Goal: Task Accomplishment & Management: Complete application form

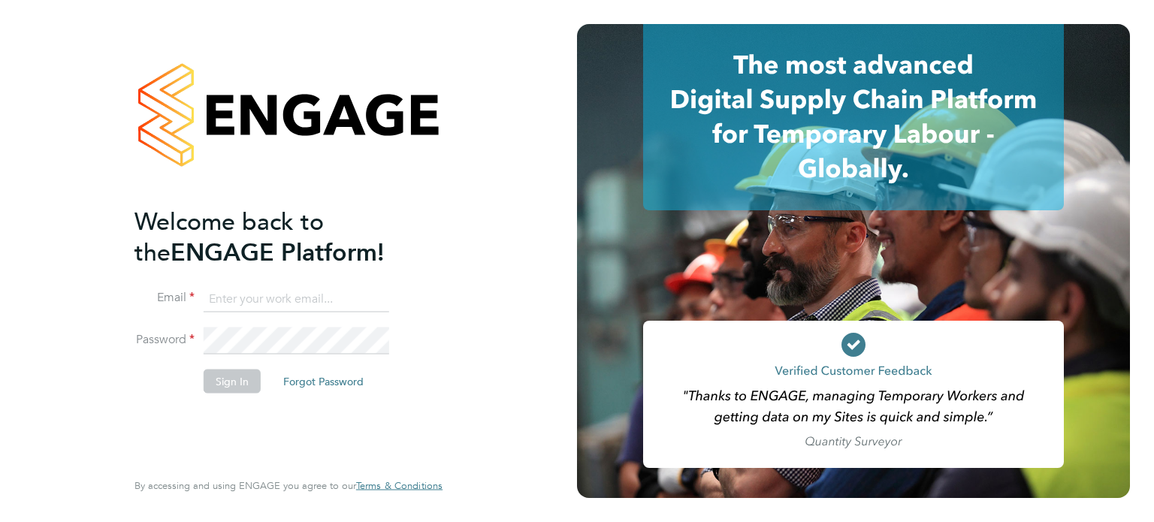
type input "[PERSON_NAME][EMAIL_ADDRESS][PERSON_NAME][DOMAIN_NAME]"
click at [234, 388] on button "Sign In" at bounding box center [232, 381] width 57 height 24
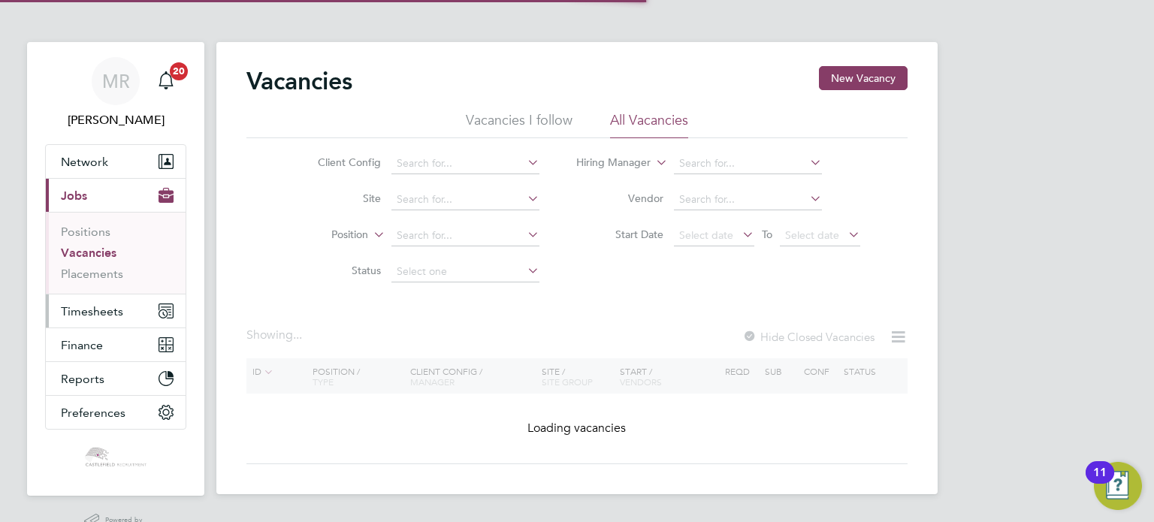
click at [107, 300] on button "Timesheets" at bounding box center [116, 311] width 140 height 33
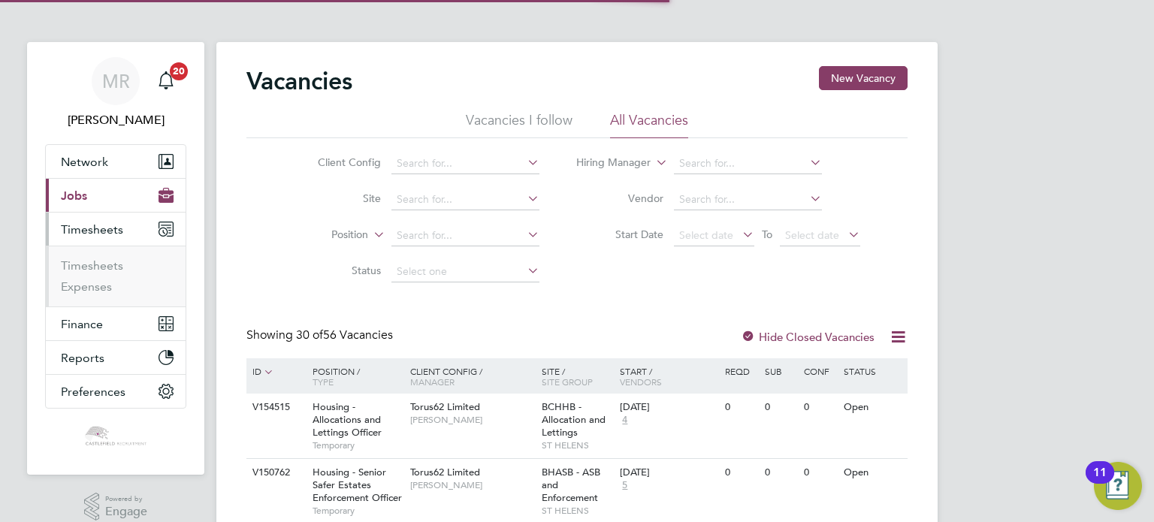
click at [120, 199] on button "Current page: Jobs" at bounding box center [116, 195] width 140 height 33
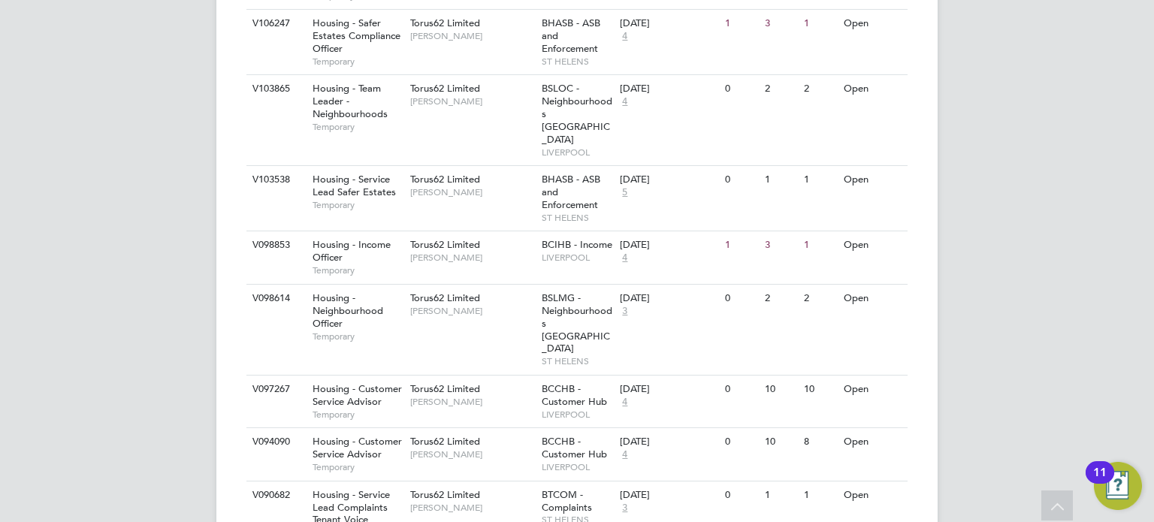
scroll to position [1895, 0]
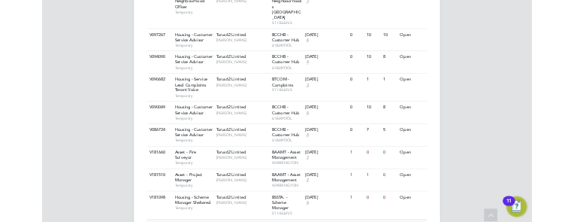
scroll to position [2076, 0]
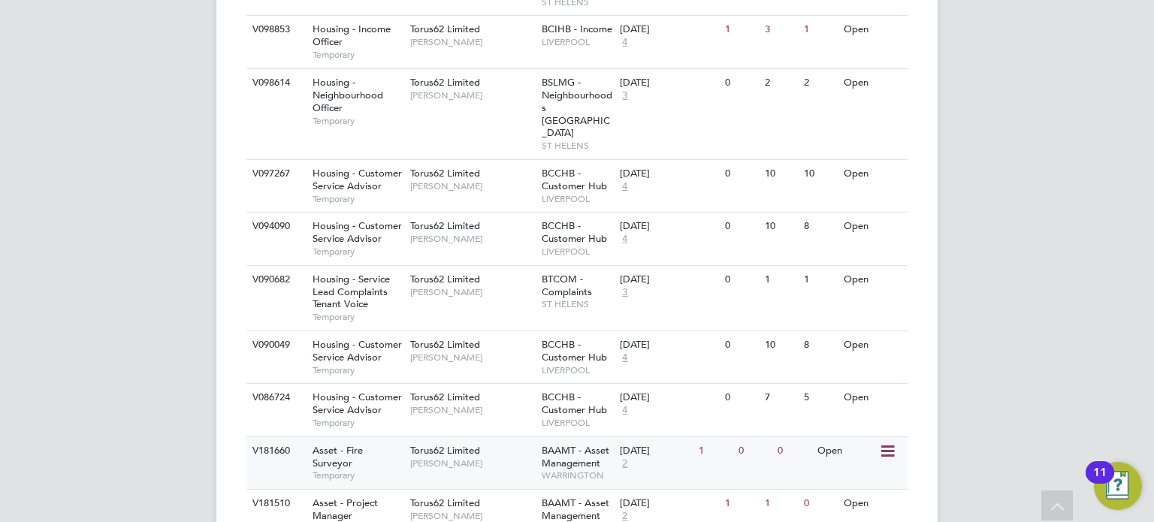
click at [370, 437] on div "Asset - Fire Surveyor Temporary" at bounding box center [353, 463] width 105 height 52
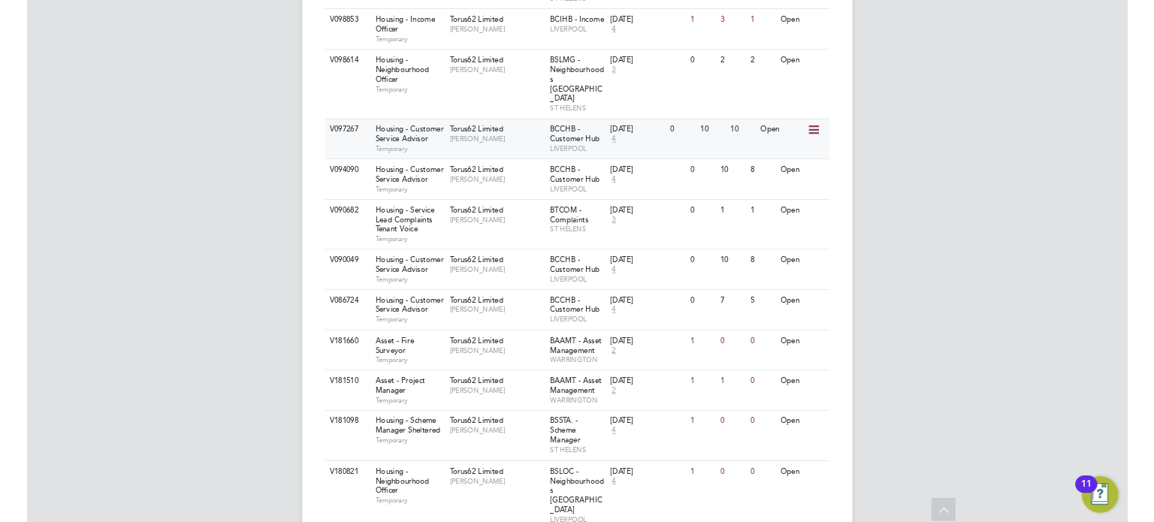
scroll to position [2080, 0]
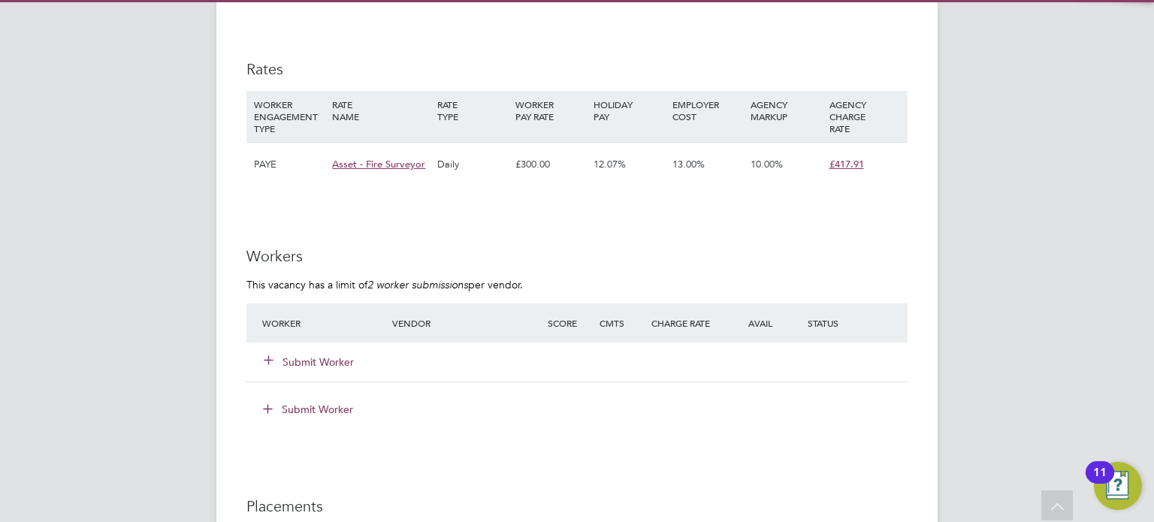
scroll to position [833, 0]
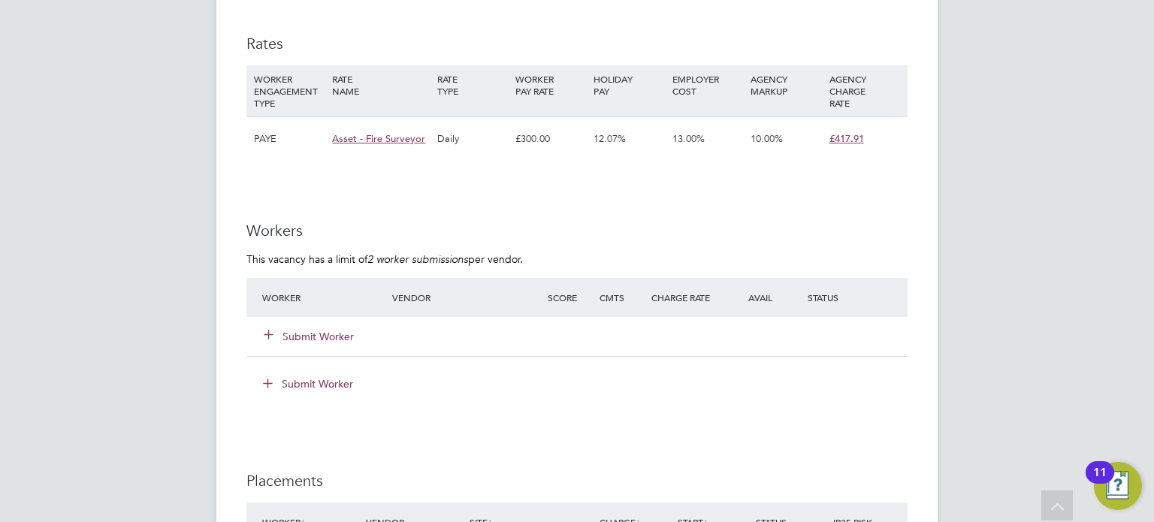
click at [339, 330] on button "Submit Worker" at bounding box center [309, 336] width 90 height 15
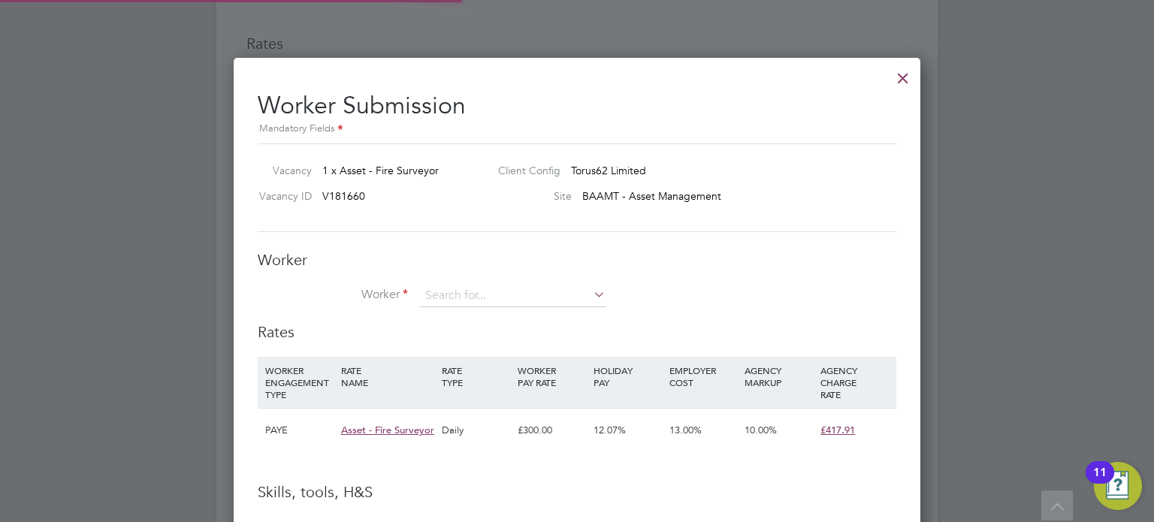
scroll to position [0, 0]
click at [451, 277] on div "Worker Worker Worker Engagement Type" at bounding box center [577, 286] width 639 height 72
click at [454, 294] on input at bounding box center [513, 296] width 186 height 23
drag, startPoint x: 491, startPoint y: 310, endPoint x: 494, endPoint y: 285, distance: 25.0
click at [491, 309] on li "Lewis Kain (108297)" at bounding box center [513, 317] width 186 height 20
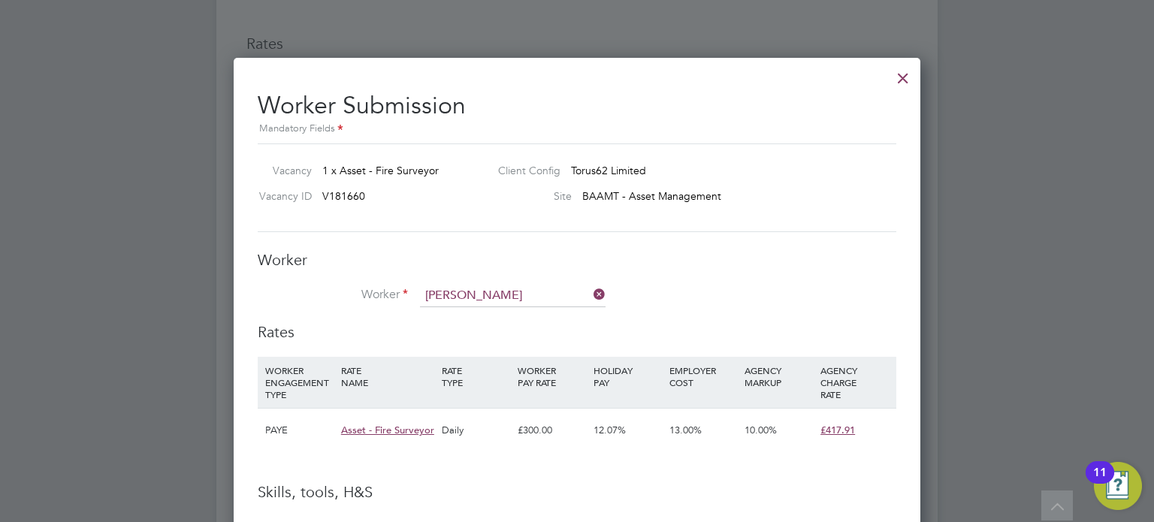
type input "Lewis Kain (108297)"
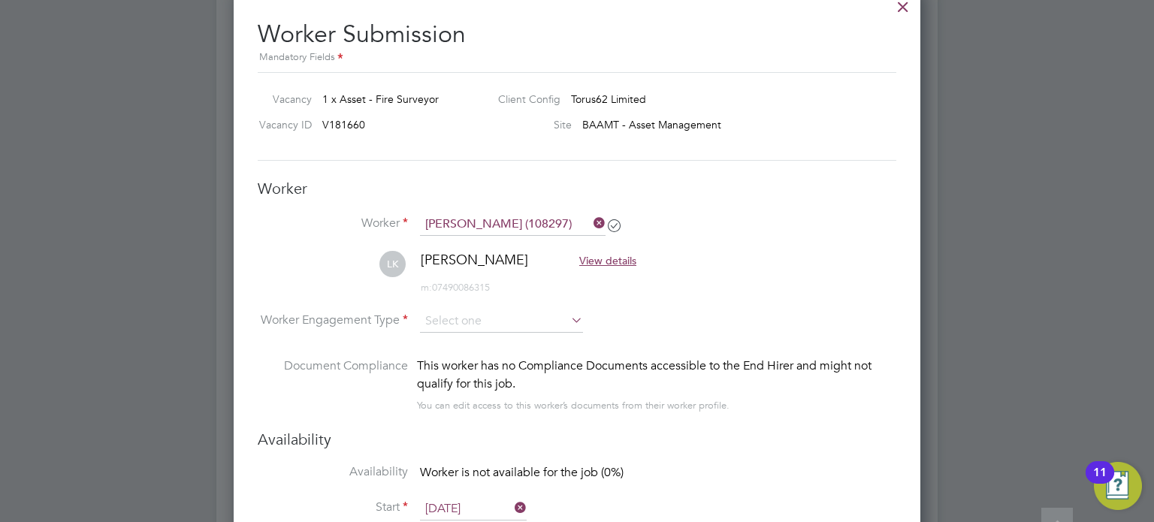
scroll to position [983, 0]
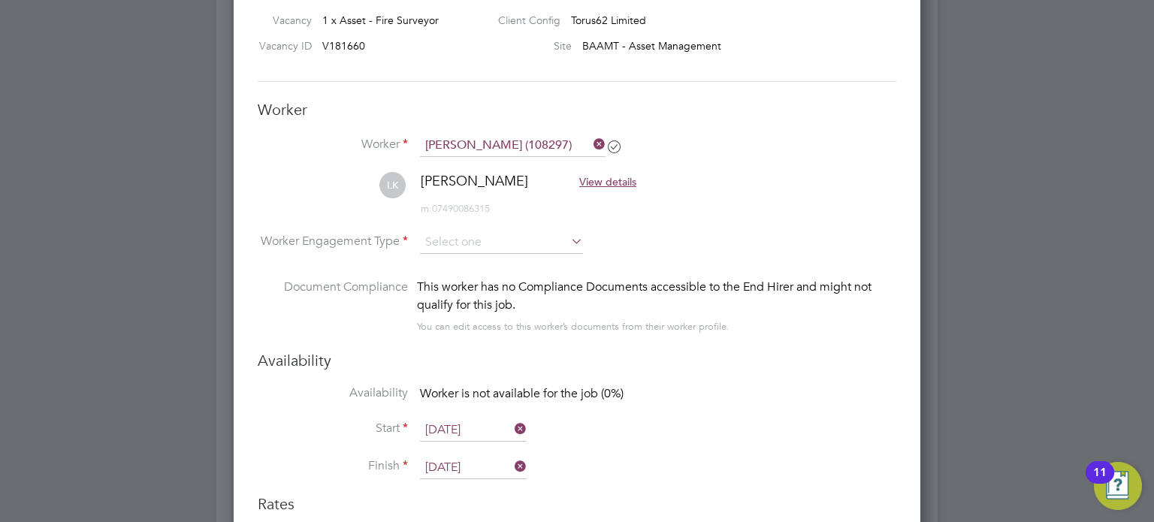
click at [449, 431] on input "13 Oct 2025" at bounding box center [473, 430] width 107 height 23
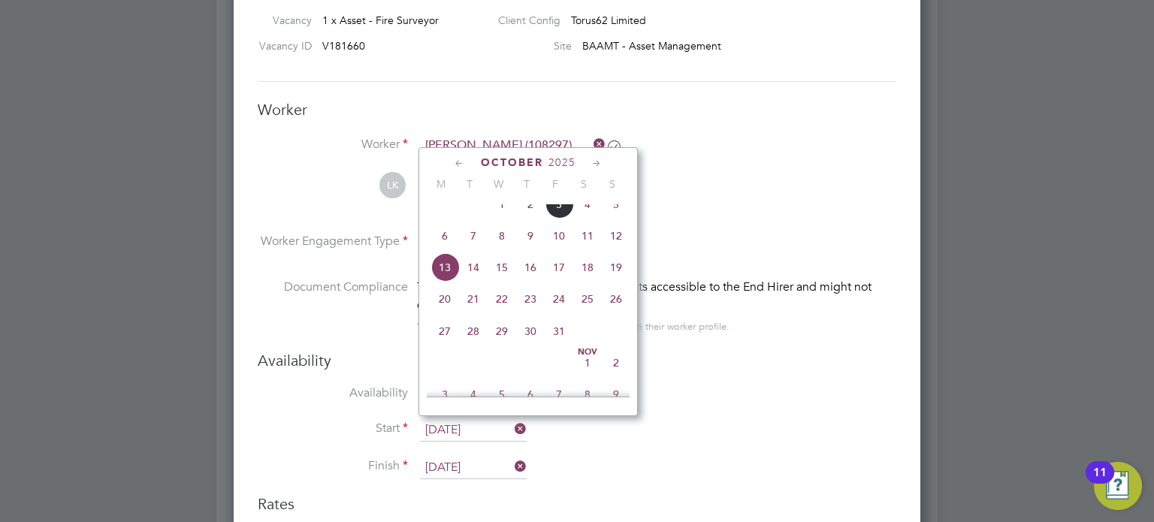
click at [503, 249] on span "8" at bounding box center [502, 236] width 29 height 29
type input "08 Oct 2025"
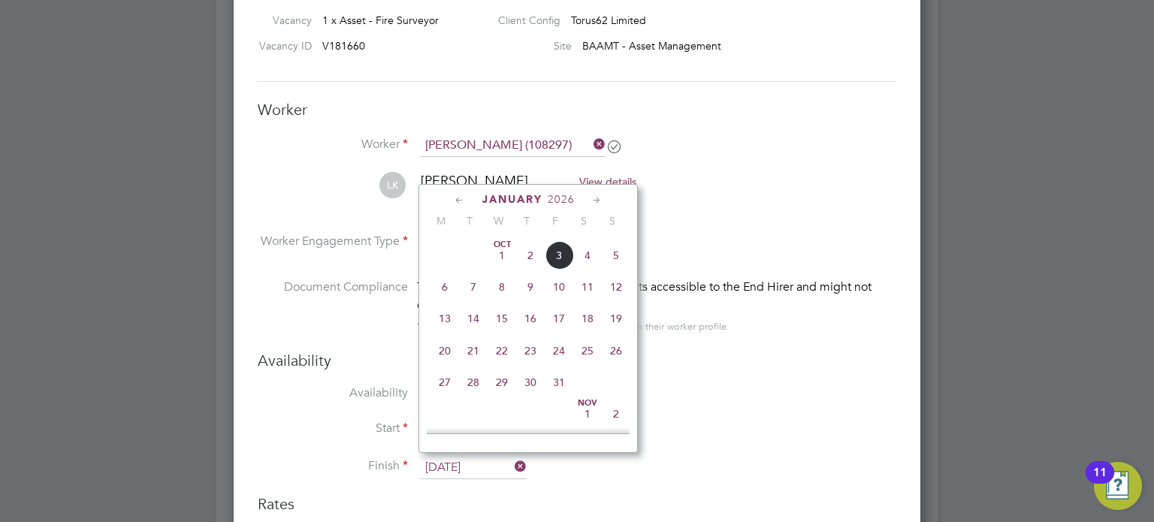
click at [490, 457] on input "13 Jan 2026" at bounding box center [473, 468] width 107 height 23
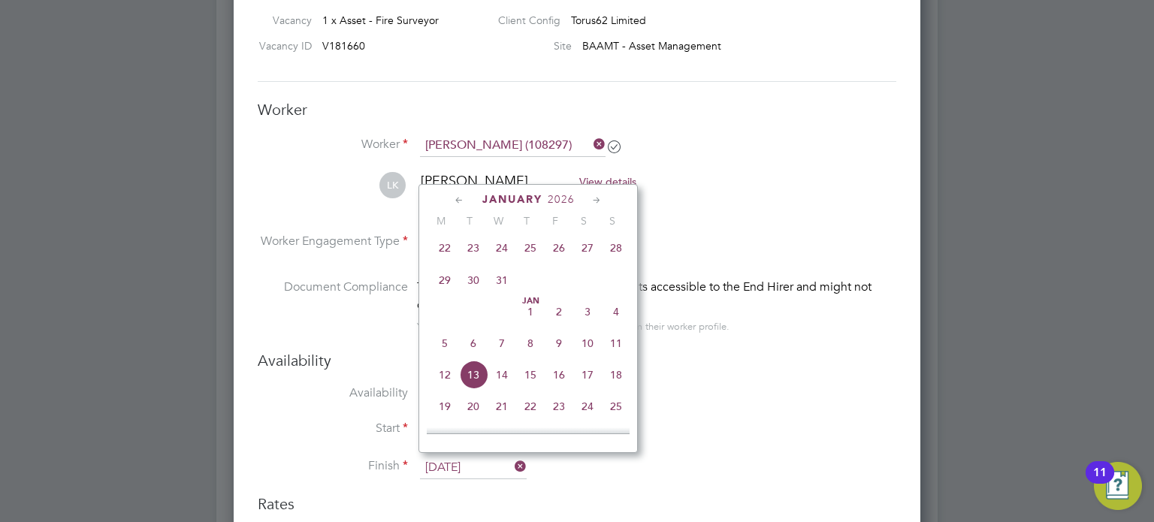
click at [718, 370] on div "Availability Availability Worker is not available for the job (0%) Start 08 Oct…" at bounding box center [577, 423] width 639 height 144
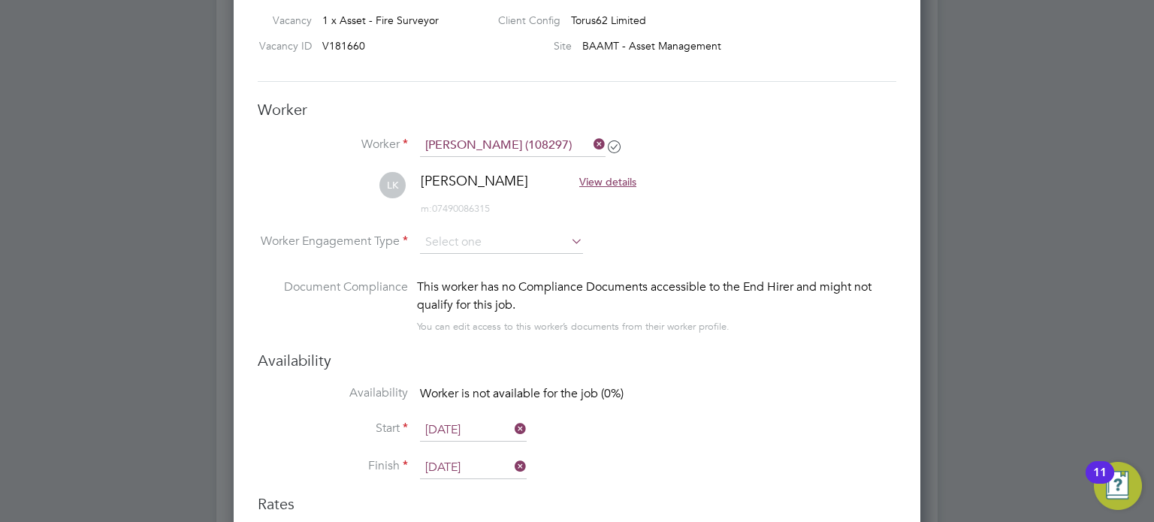
click at [486, 463] on input "13 Jan 2026" at bounding box center [473, 468] width 107 height 23
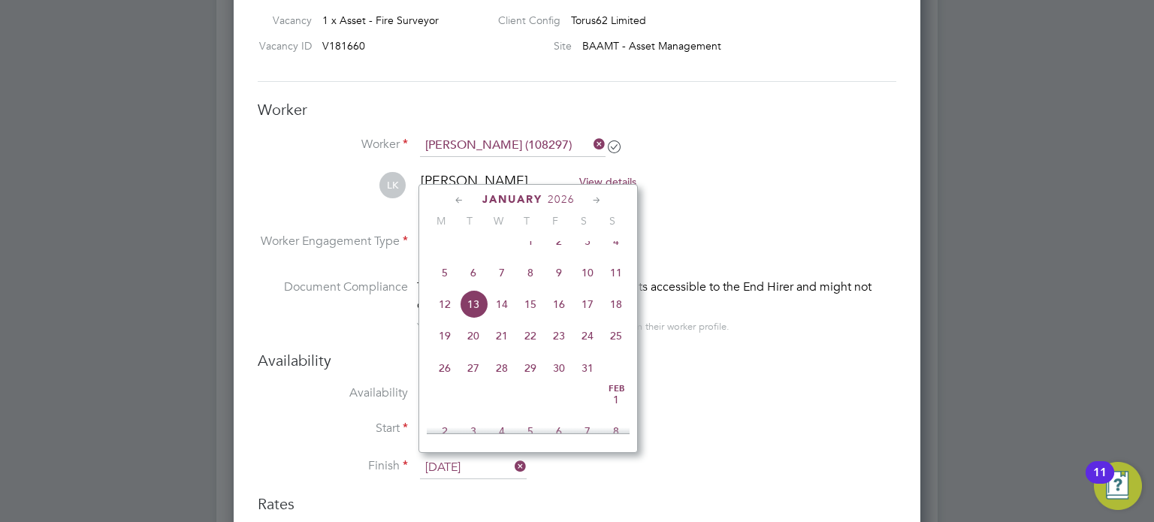
click at [542, 285] on span "8" at bounding box center [530, 272] width 29 height 29
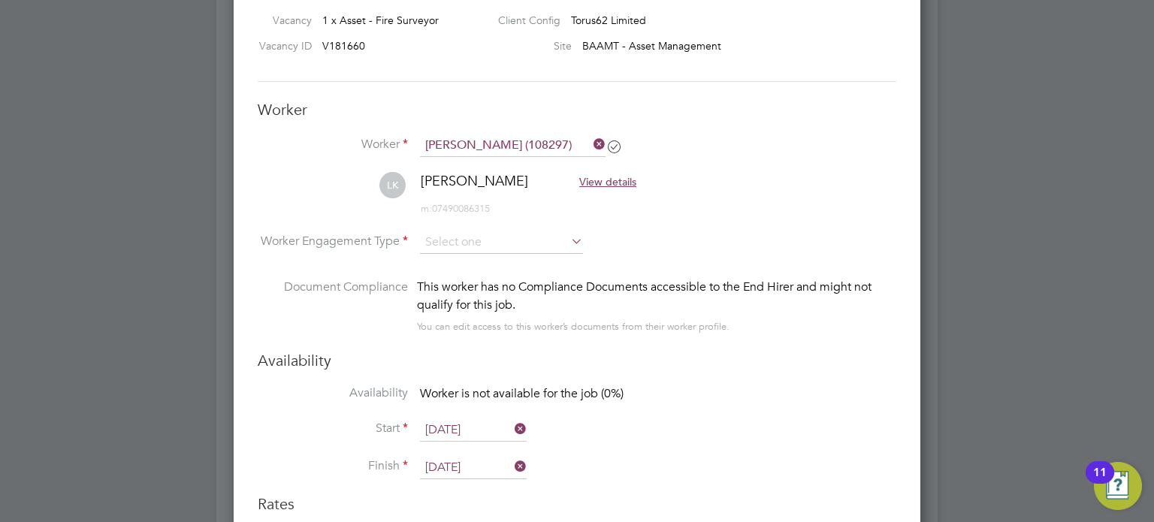
click at [484, 460] on input "08 Jan 2026" at bounding box center [473, 468] width 107 height 23
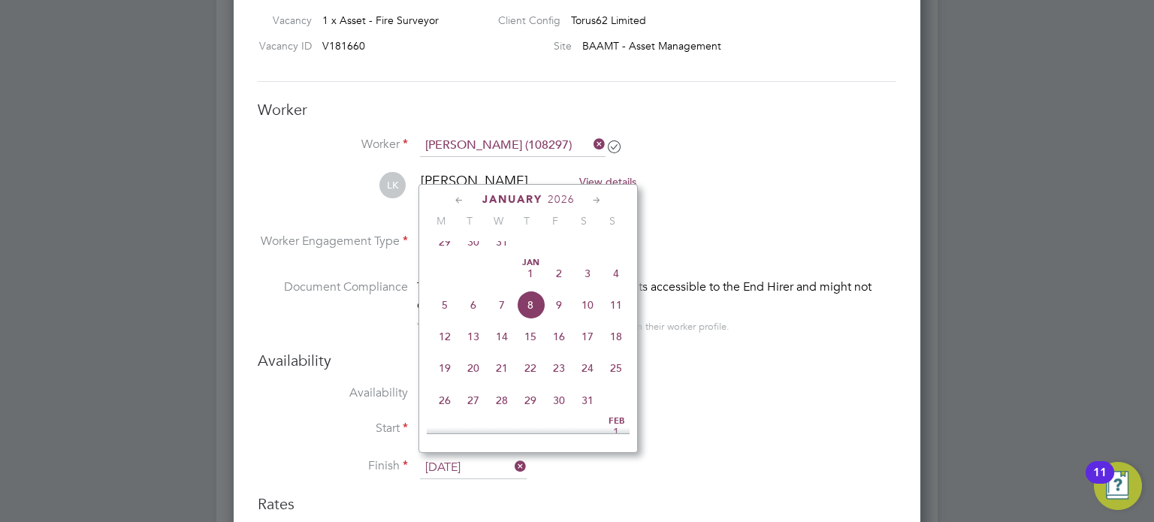
click at [474, 351] on span "13" at bounding box center [473, 336] width 29 height 29
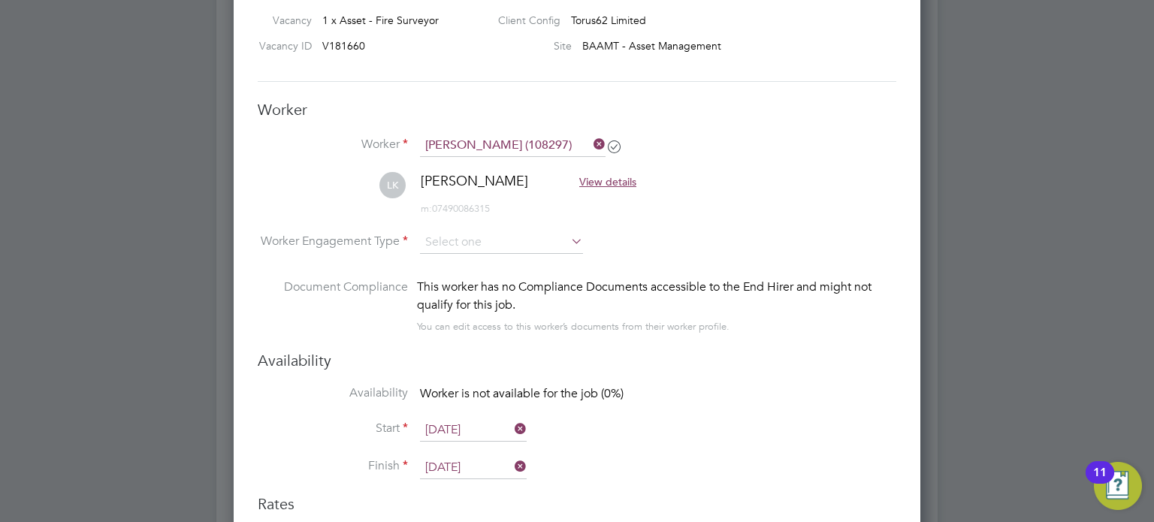
click at [493, 457] on input "13 Jan 2026" at bounding box center [473, 468] width 107 height 23
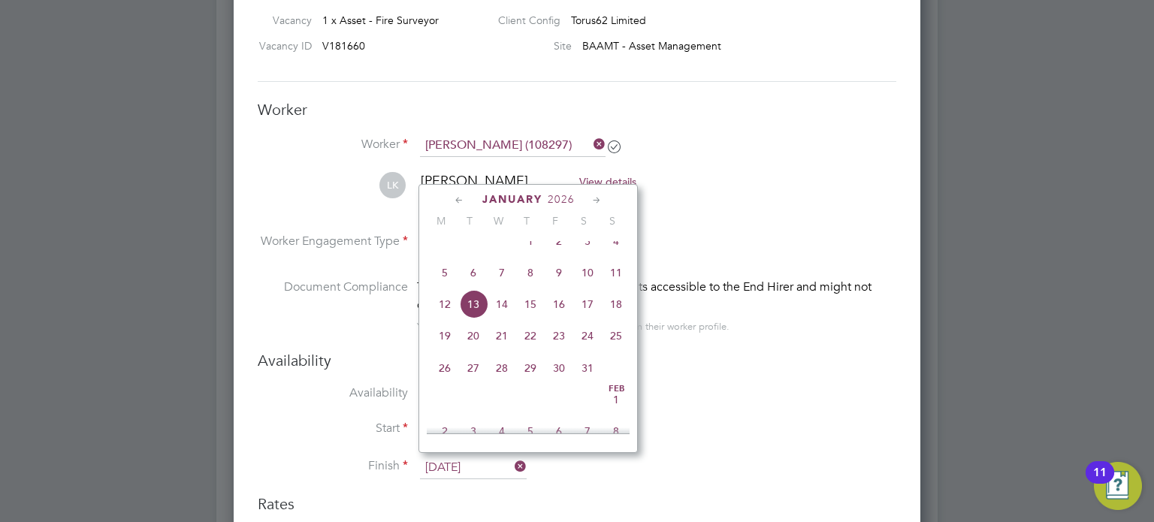
drag, startPoint x: 560, startPoint y: 288, endPoint x: 569, endPoint y: 308, distance: 22.2
click at [559, 287] on span "9" at bounding box center [559, 272] width 29 height 29
type input "09 Jan 2026"
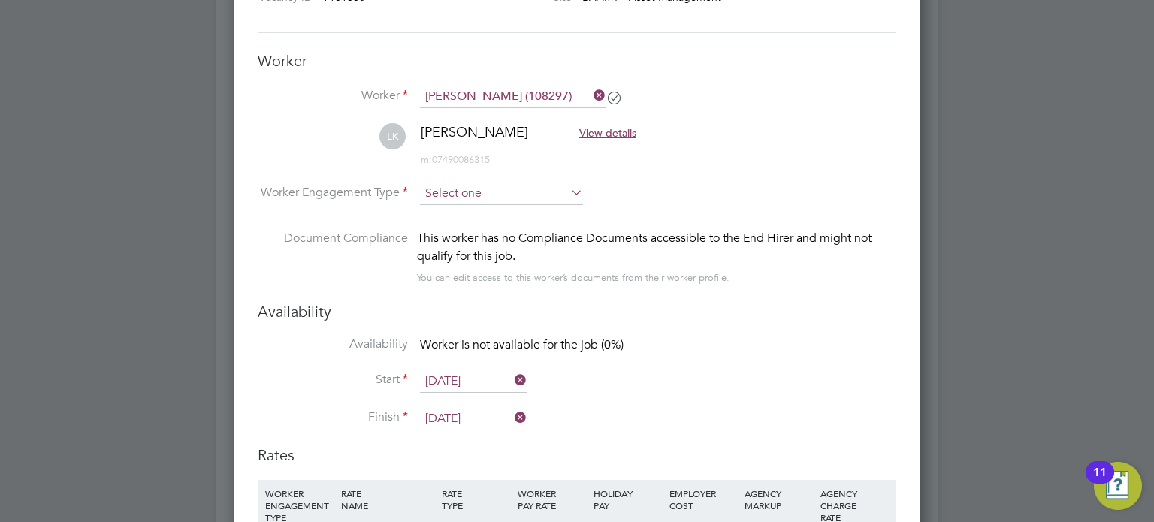
click at [482, 186] on input at bounding box center [501, 194] width 163 height 23
click at [493, 237] on li "PAYE" at bounding box center [502, 232] width 164 height 20
type input "PAYE"
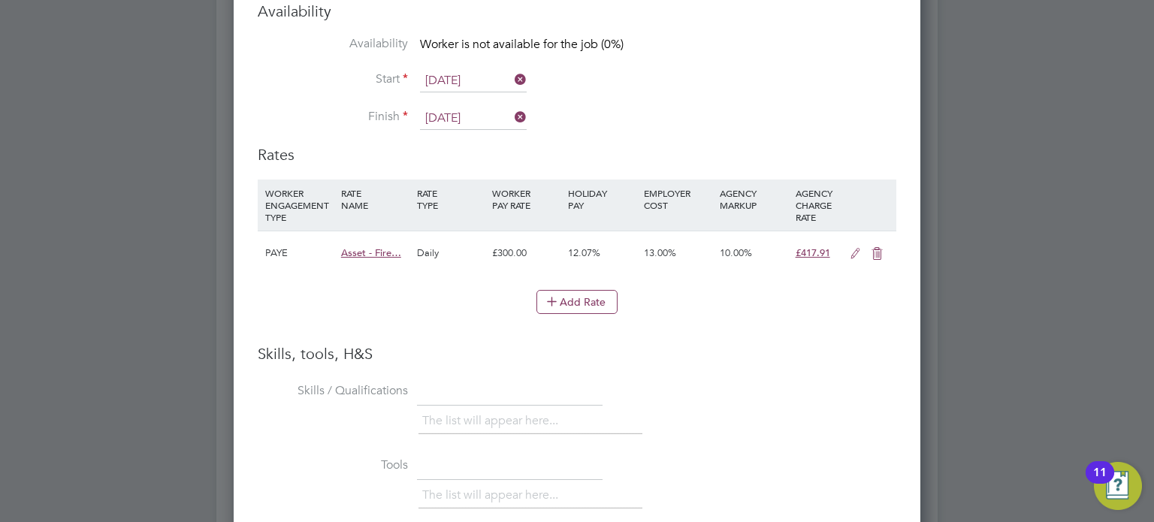
click at [848, 252] on icon at bounding box center [855, 254] width 19 height 12
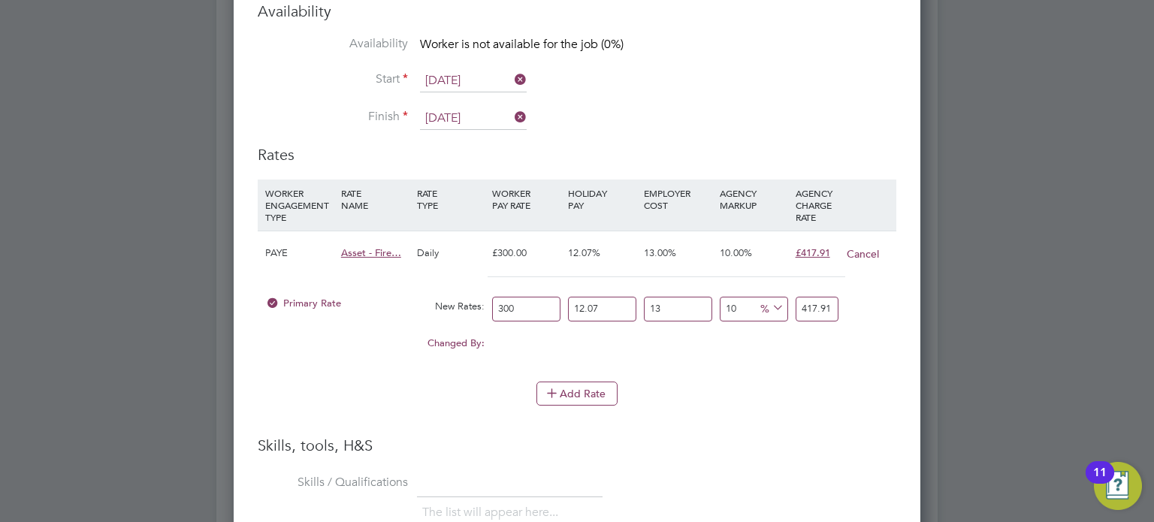
drag, startPoint x: 639, startPoint y: 306, endPoint x: 585, endPoint y: 309, distance: 54.2
click at [585, 309] on div "Primary Rate New Rates: 300 12.07 n/a 13 n/a 10 0 % 417.91" at bounding box center [577, 309] width 639 height 40
type input "0"
type input "369.831"
drag, startPoint x: 610, startPoint y: 294, endPoint x: 509, endPoint y: 302, distance: 101.8
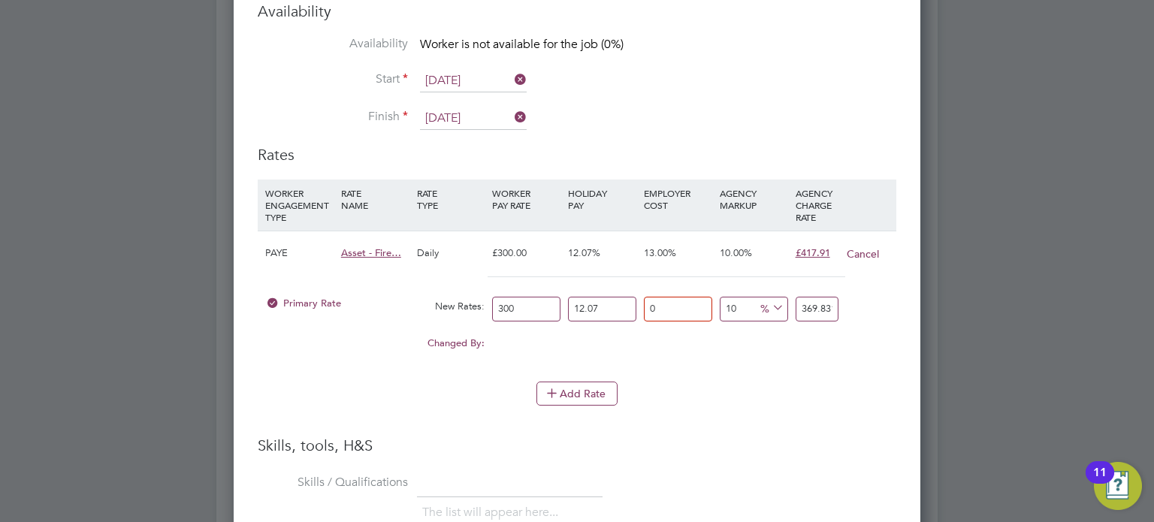
click at [509, 302] on div "Primary Rate New Rates: 300 12.07 n/a 0 n/a 10 33.621 % 369.831" at bounding box center [577, 309] width 639 height 40
type input "0"
type input "330"
click at [653, 301] on div "Primary Rate New Rates: 300 0 n/a 0 n/a 10 30 % 330" at bounding box center [577, 309] width 639 height 40
type input "0"
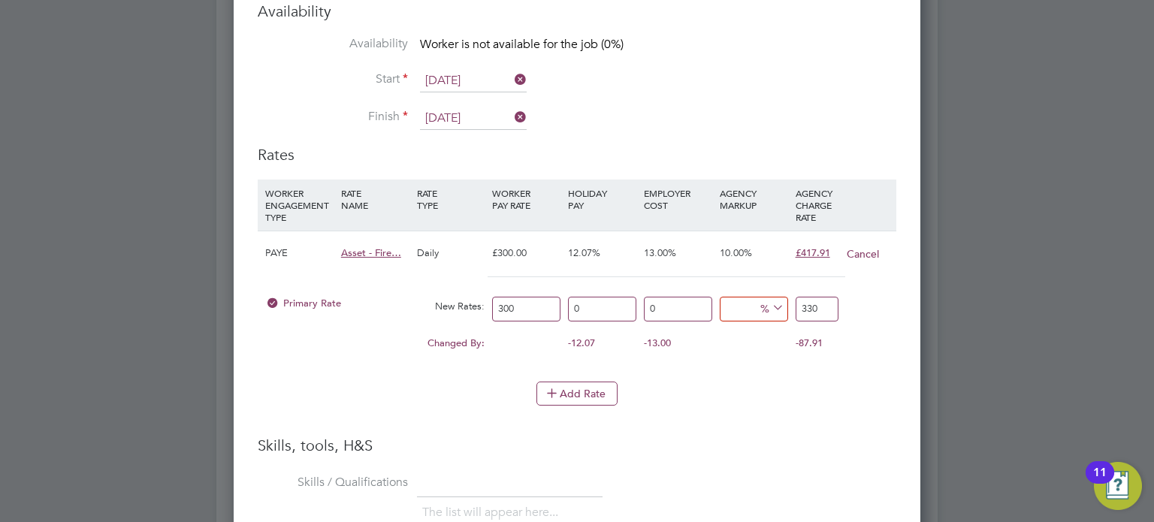
type input "300"
drag, startPoint x: 830, startPoint y: 302, endPoint x: 576, endPoint y: 295, distance: 254.1
click at [590, 294] on div "Primary Rate New Rates: 300 0 n/a 0 n/a 0 0 % 300" at bounding box center [577, 309] width 639 height 40
type input "300"
drag, startPoint x: 539, startPoint y: 303, endPoint x: 361, endPoint y: 297, distance: 178.9
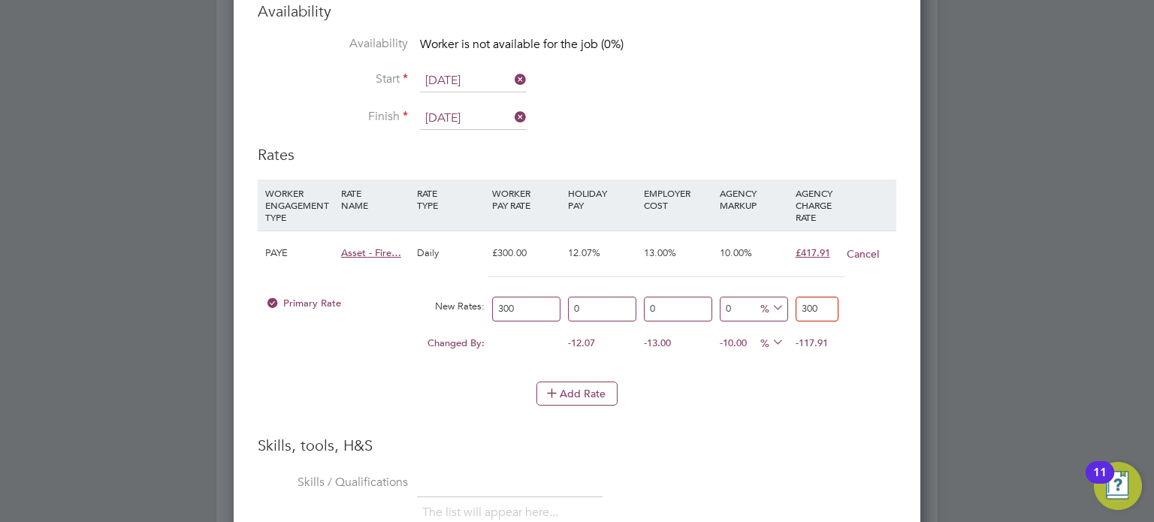
click at [373, 304] on div "Primary Rate New Rates: 300 0 n/a 0 n/a 0 0 % 300" at bounding box center [577, 309] width 639 height 40
type input "2"
type input "24"
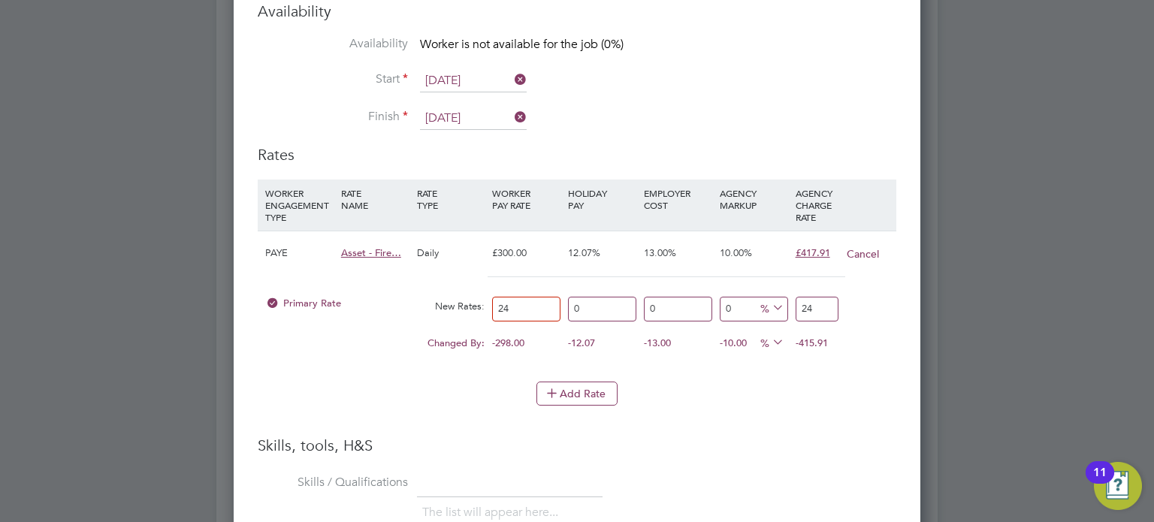
type input "244"
type input "244.9"
type input "244.90"
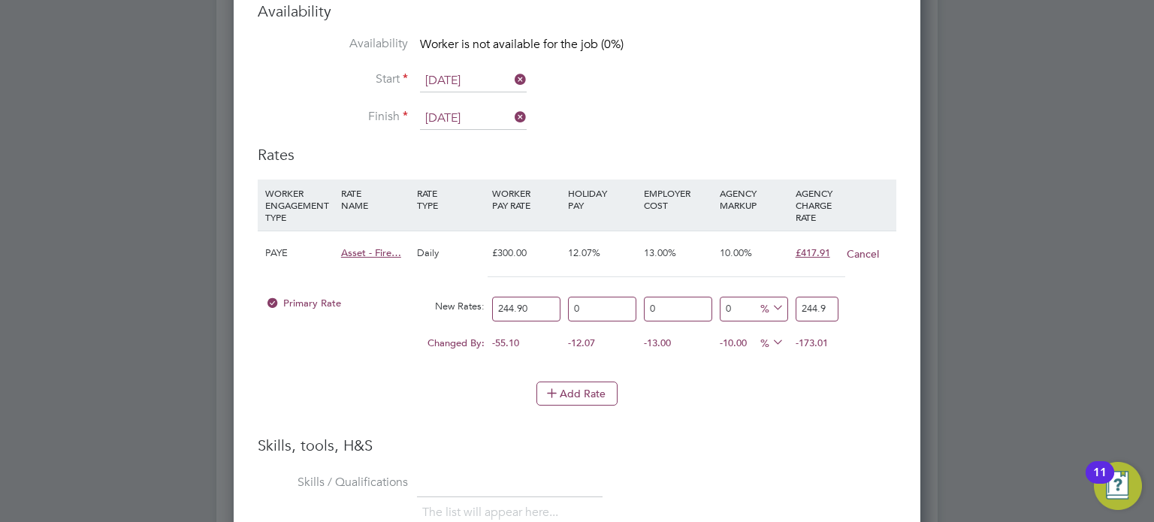
drag, startPoint x: 827, startPoint y: 304, endPoint x: 636, endPoint y: 303, distance: 191.6
click at [643, 309] on div "Primary Rate New Rates: 244.90 0 n/a 0 n/a 0 0 % 244.9" at bounding box center [577, 309] width 639 height 40
type input "-97.55002041649652"
type input "6"
type input "-75.5002041649653"
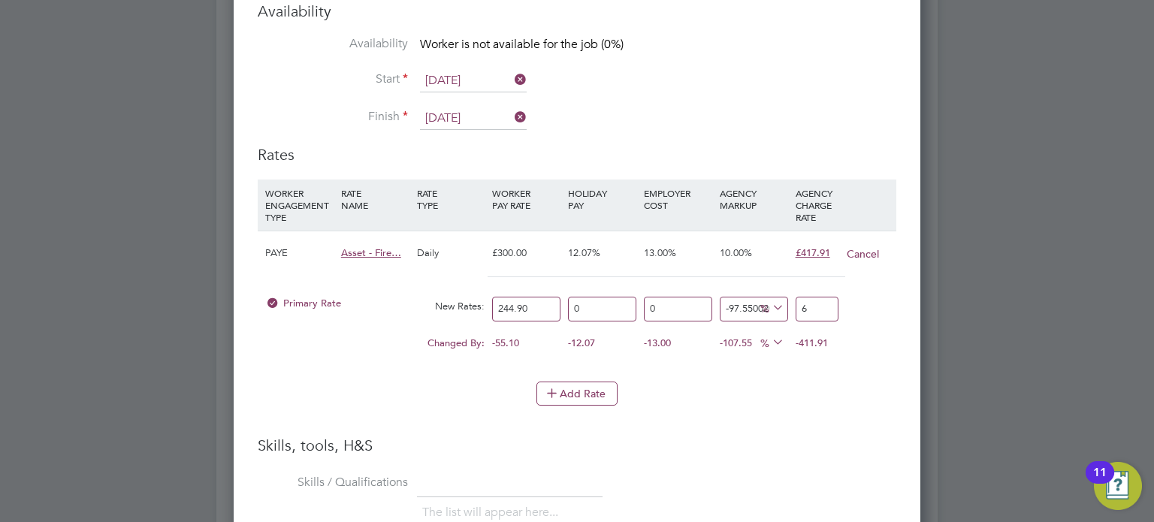
type input "60"
type input "-97.55002041649652"
type input "6"
type input "-100"
type input "0"
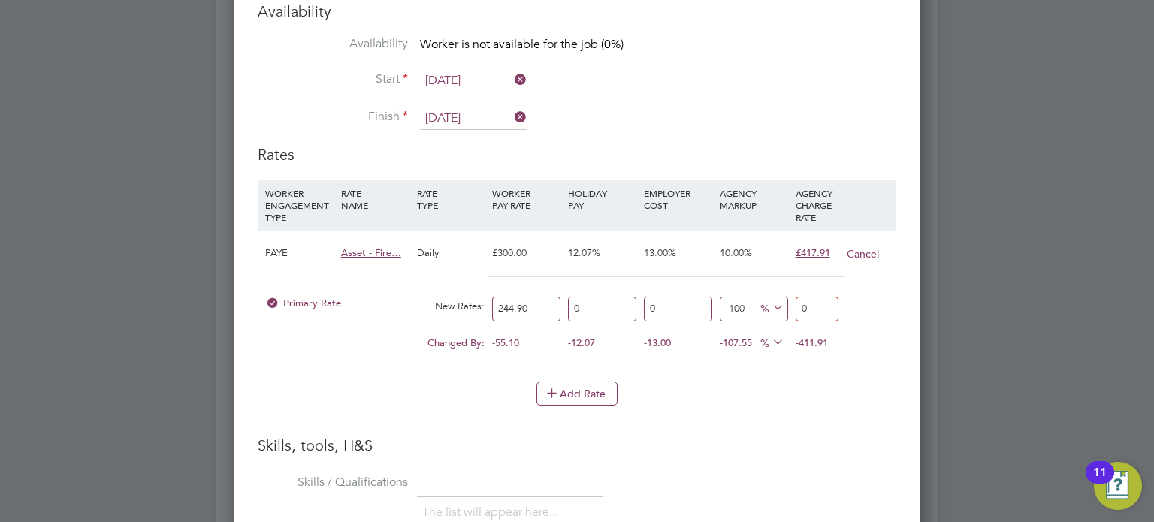
type input "-98.77501020824826"
type input "03"
type input "-100"
type input "0"
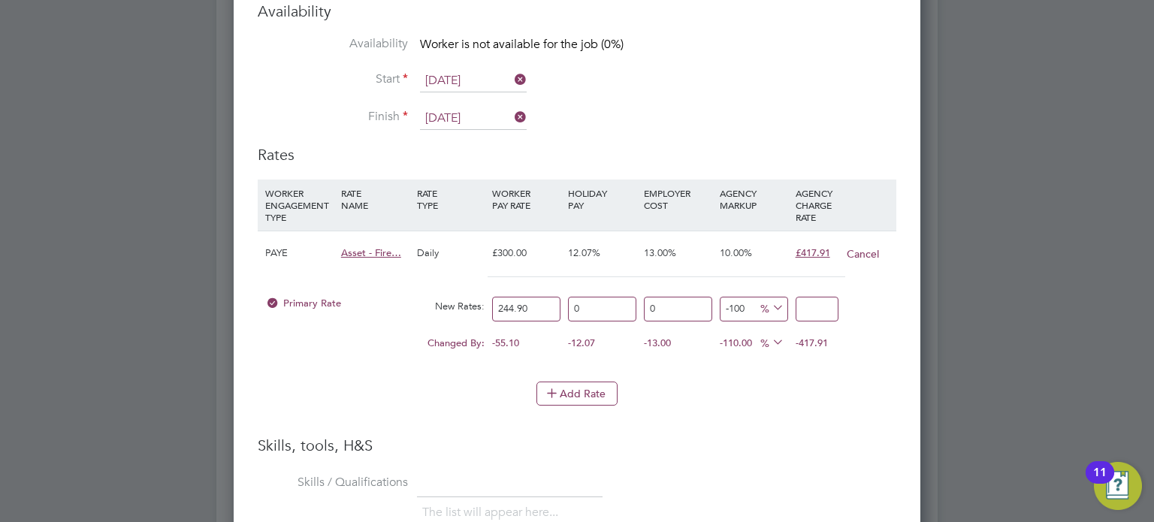
type input "-98.77501020824826"
type input "3"
type input "-87.75010208248264"
type input "30"
type input "24.132298897509187"
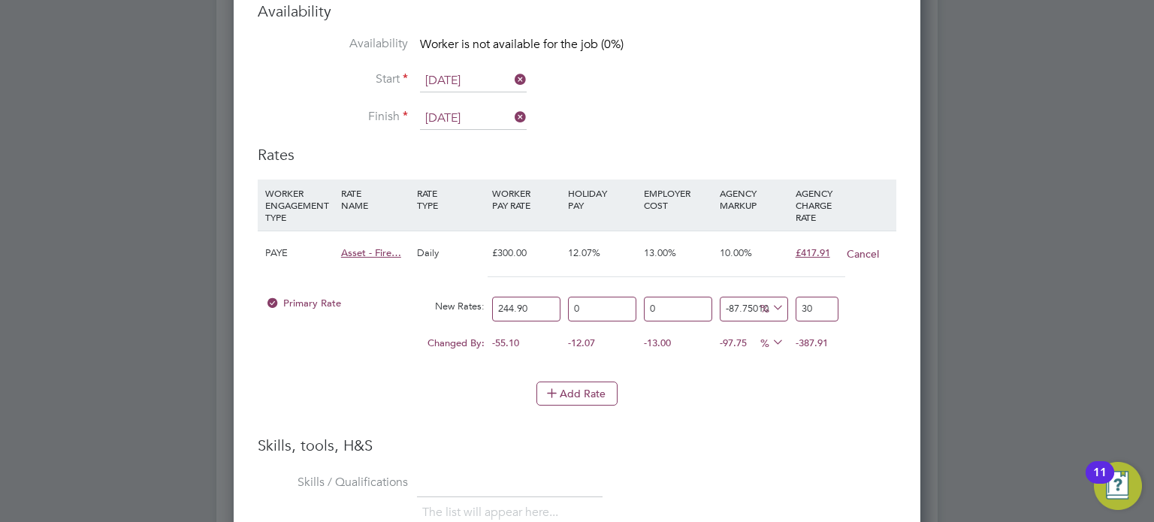
type input "304"
type input "24.499795835034707"
type input "304.90"
click at [695, 365] on li "WORKER ENGAGEMENT TYPE RATE NAME RATE TYPE WORKER PAY RATE HOLIDAY PAY EMPLOYER…" at bounding box center [577, 281] width 639 height 202
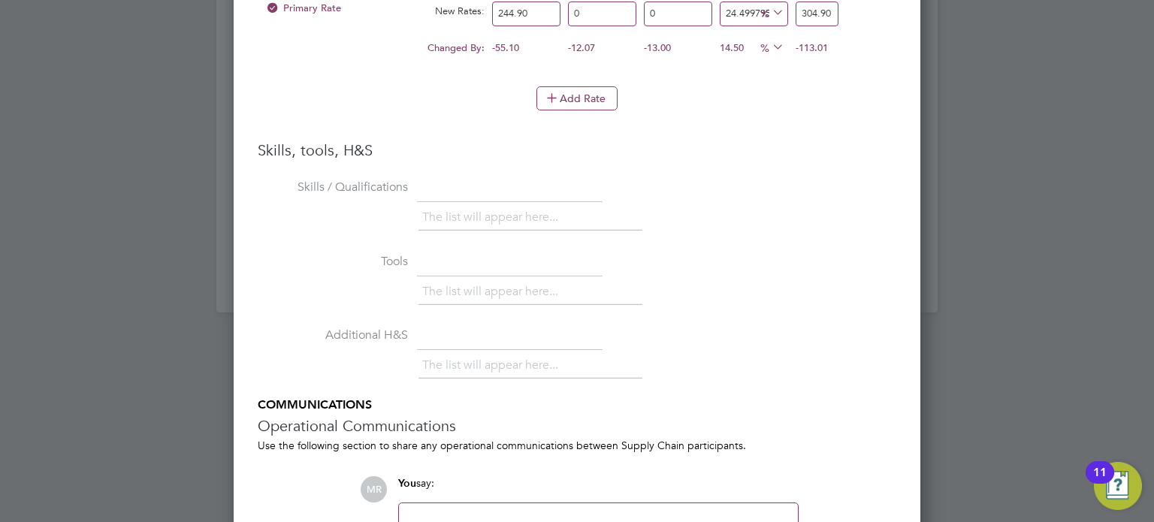
scroll to position [1763, 0]
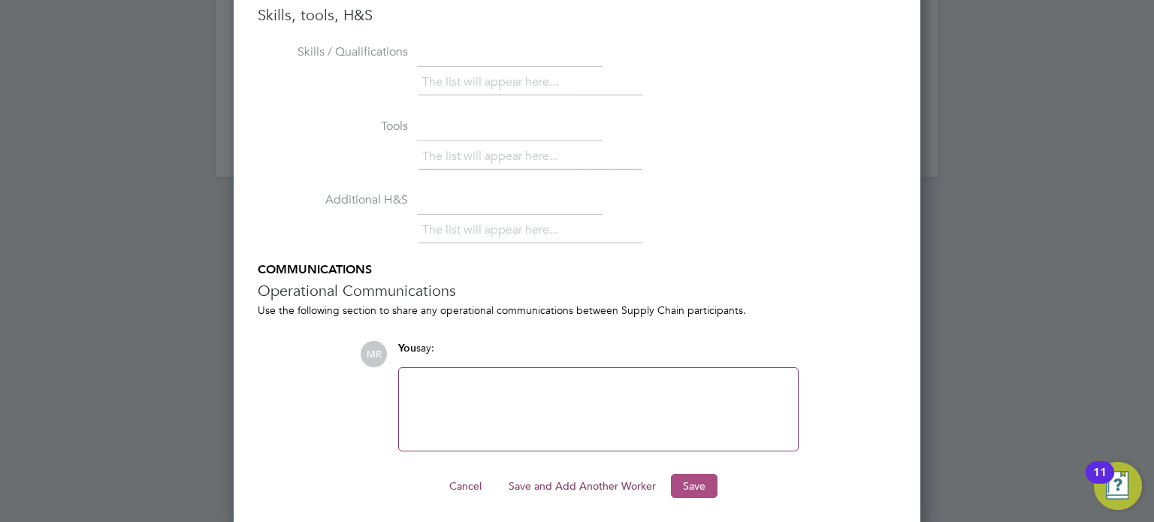
click at [698, 488] on button "Save" at bounding box center [694, 486] width 47 height 24
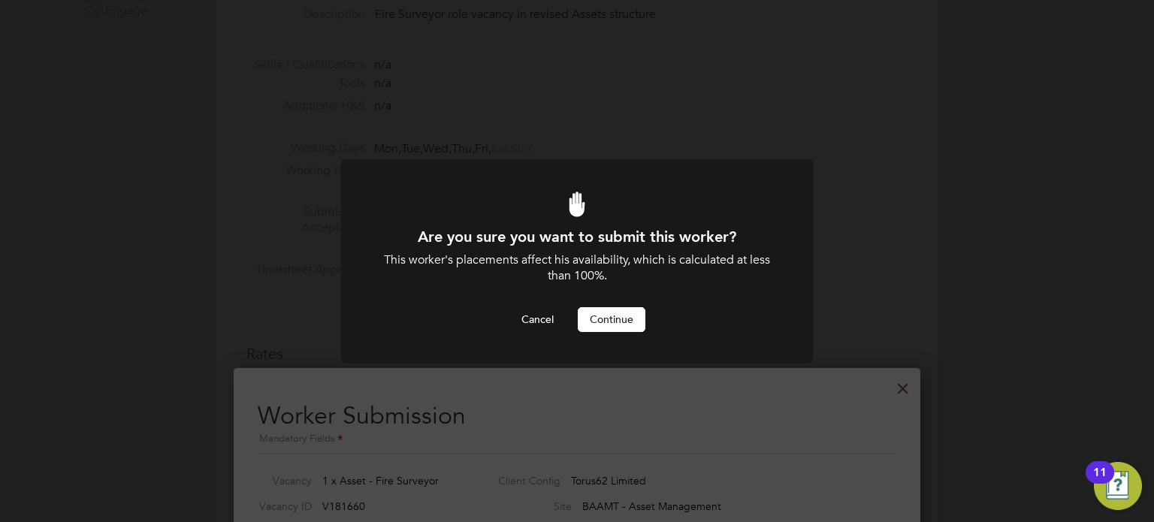
scroll to position [0, 0]
click at [599, 309] on button "Continue" at bounding box center [612, 319] width 68 height 24
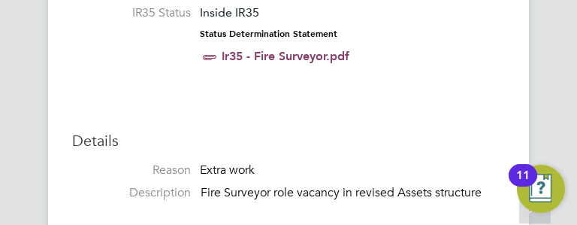
scroll to position [7, 8]
